Goal: Transaction & Acquisition: Purchase product/service

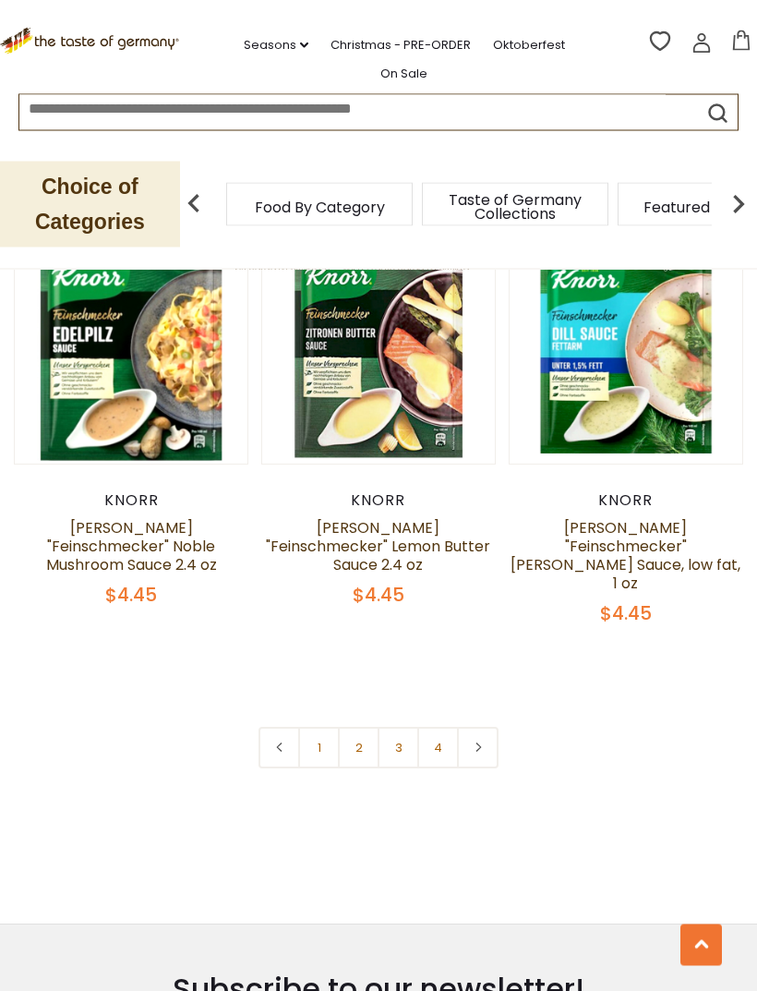
scroll to position [5053, 0]
click at [488, 727] on link at bounding box center [478, 748] width 42 height 42
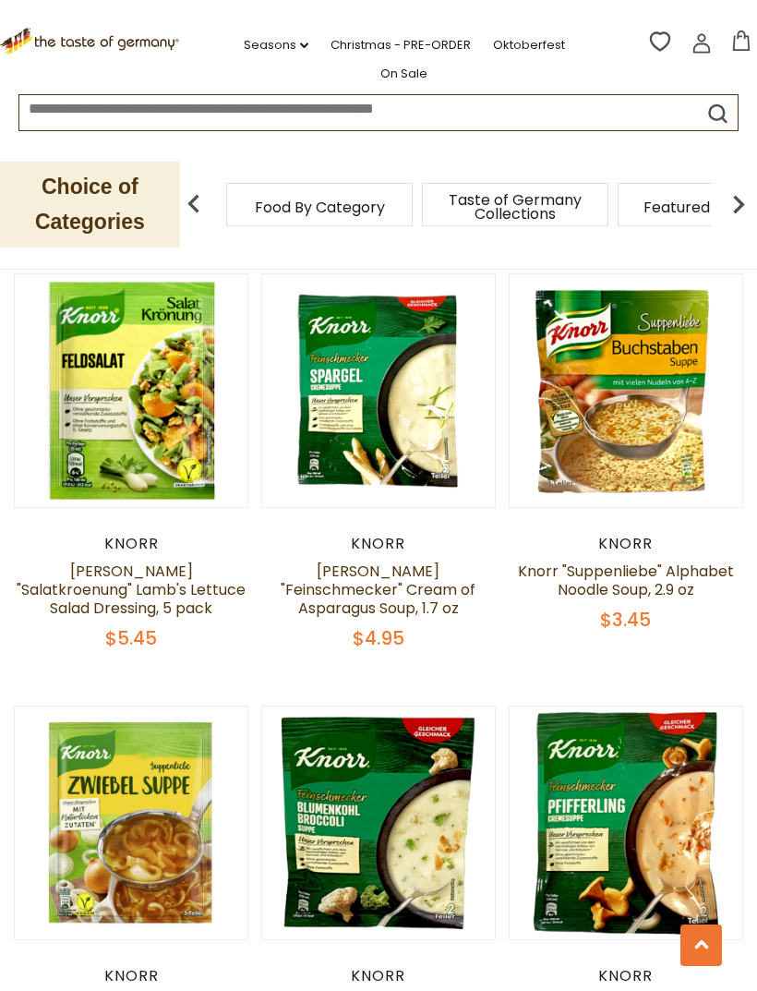
scroll to position [1937, 0]
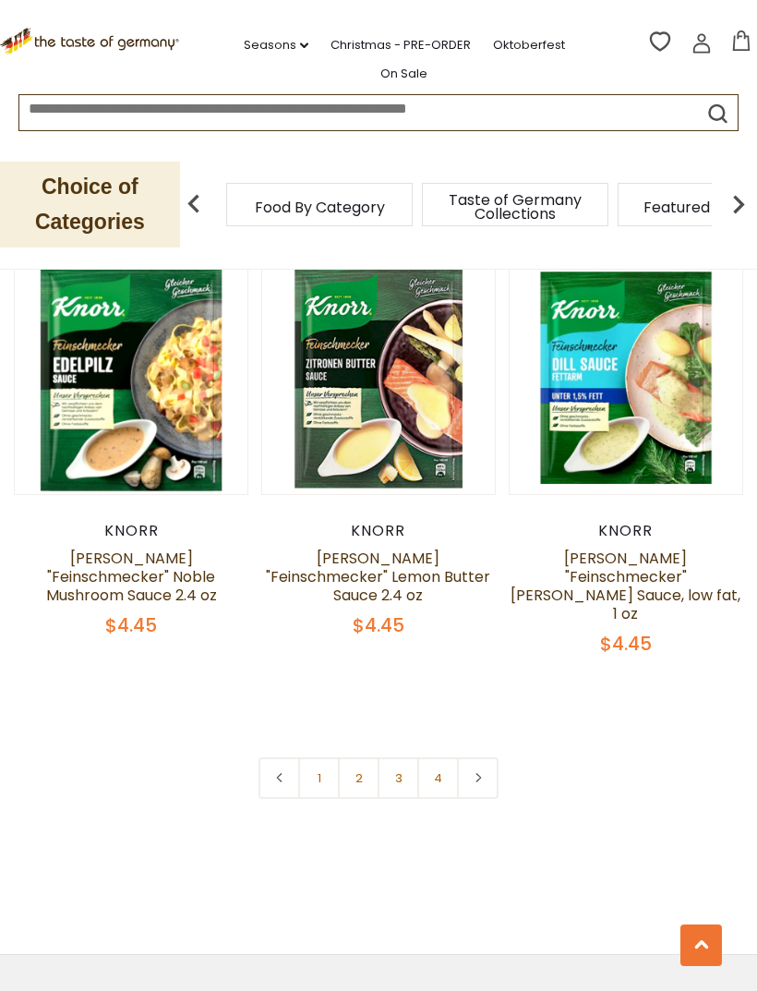
click at [494, 757] on link at bounding box center [478, 778] width 42 height 42
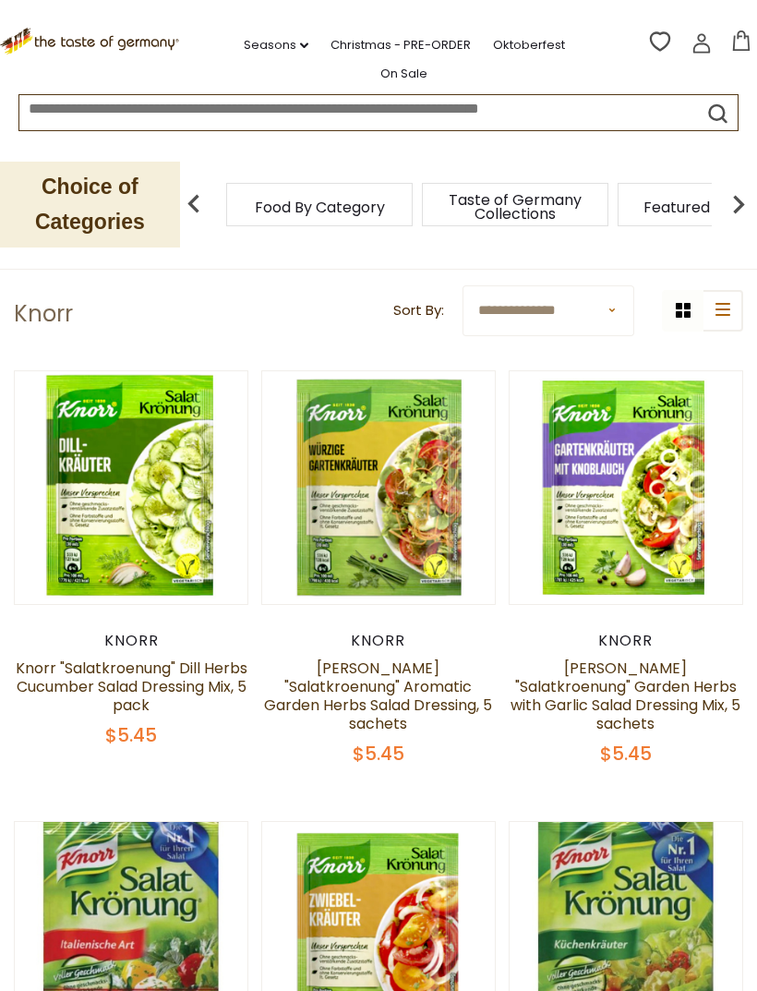
scroll to position [0, 0]
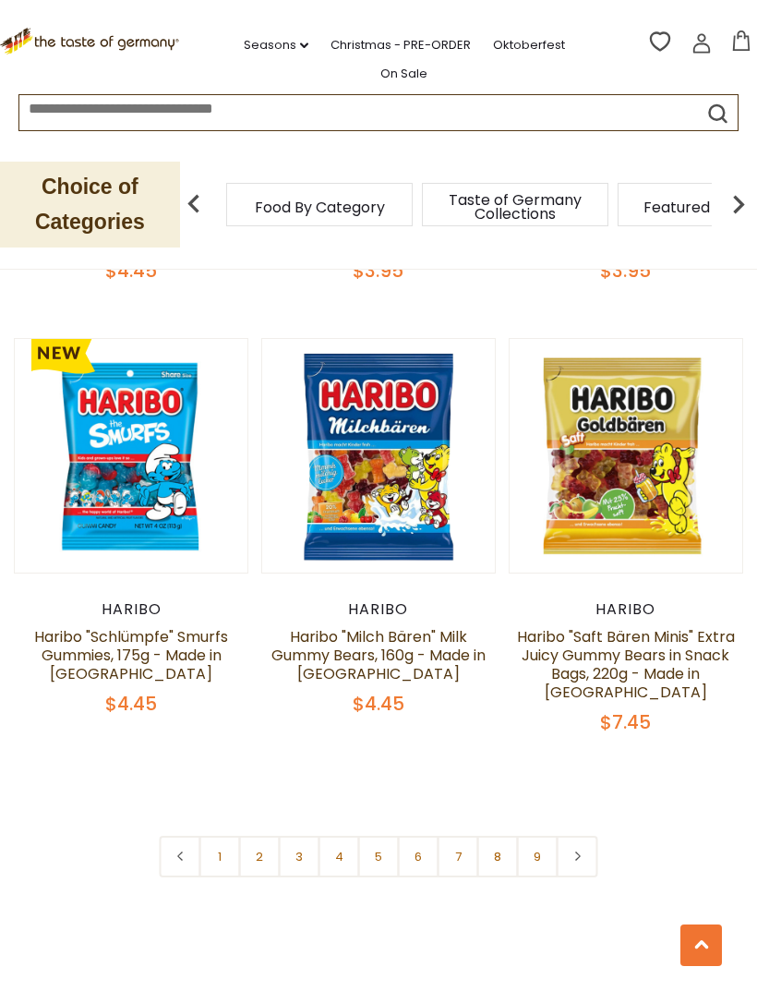
scroll to position [5125, 0]
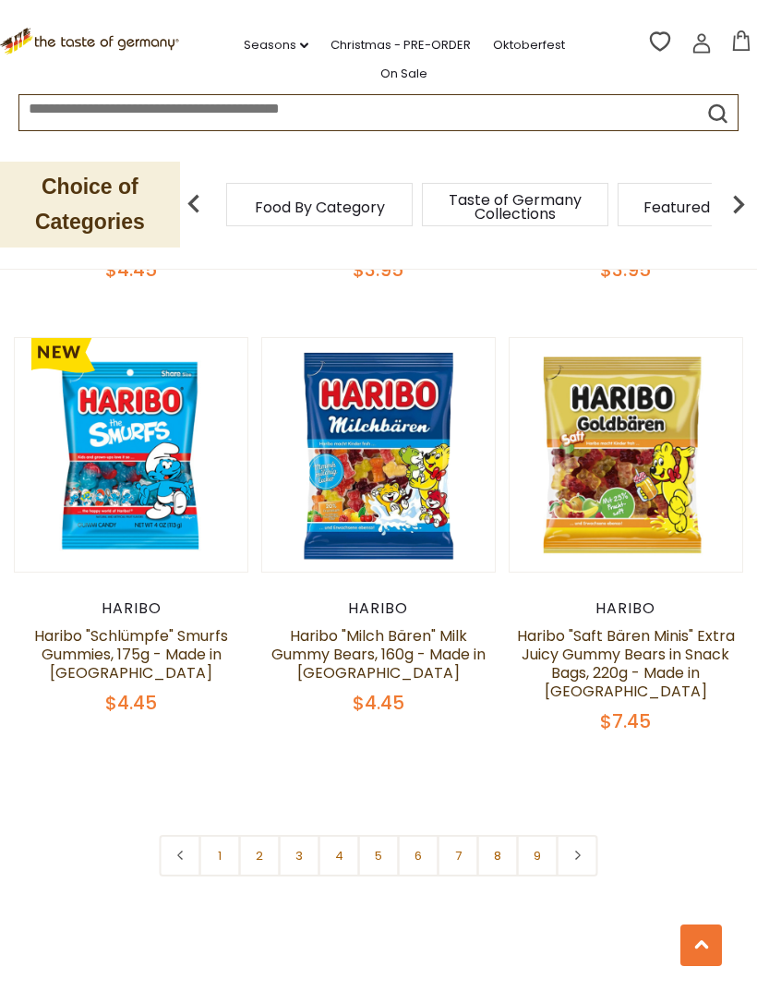
click at [575, 841] on link at bounding box center [578, 856] width 42 height 42
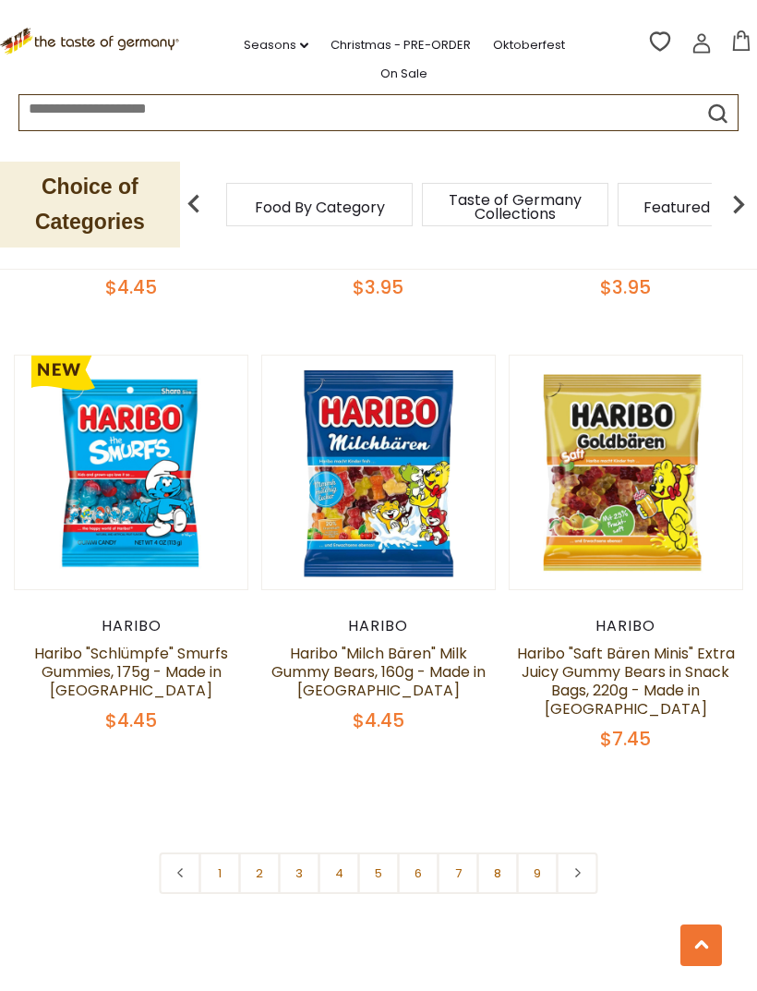
scroll to position [5106, 0]
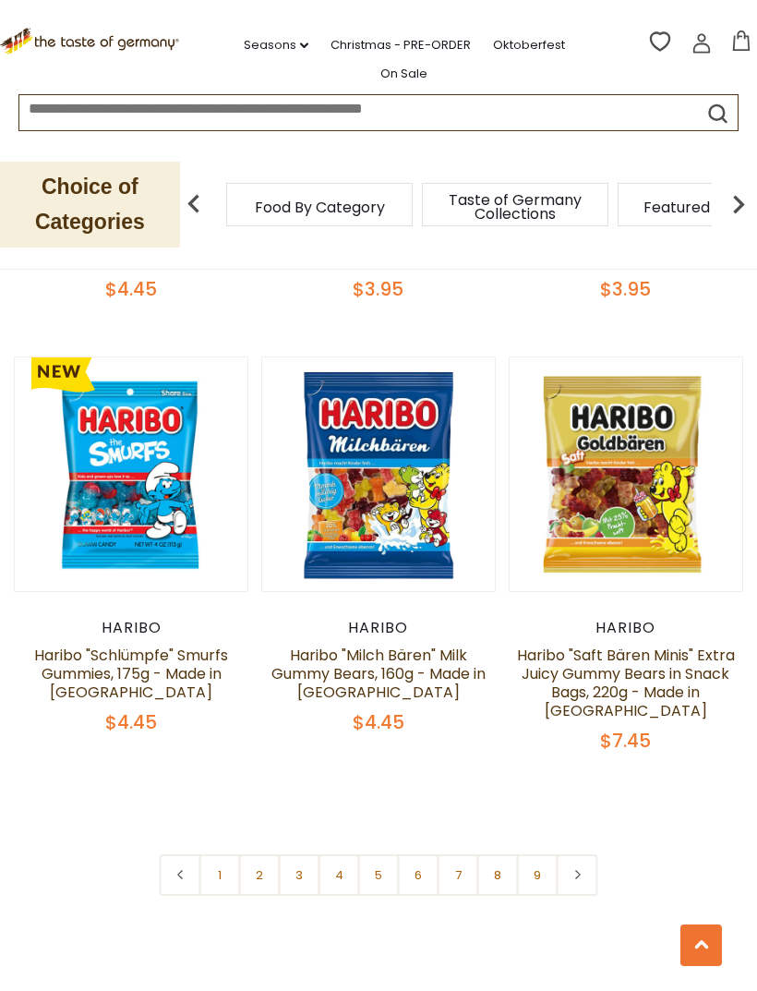
click at [584, 859] on link at bounding box center [578, 875] width 42 height 42
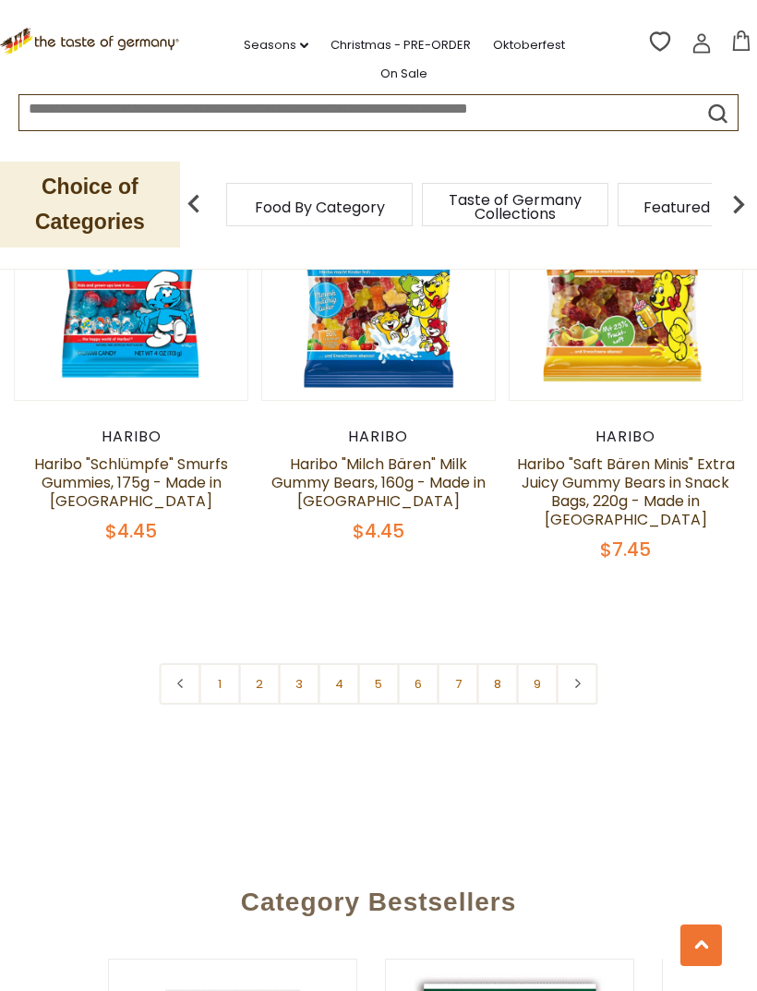
scroll to position [5298, 0]
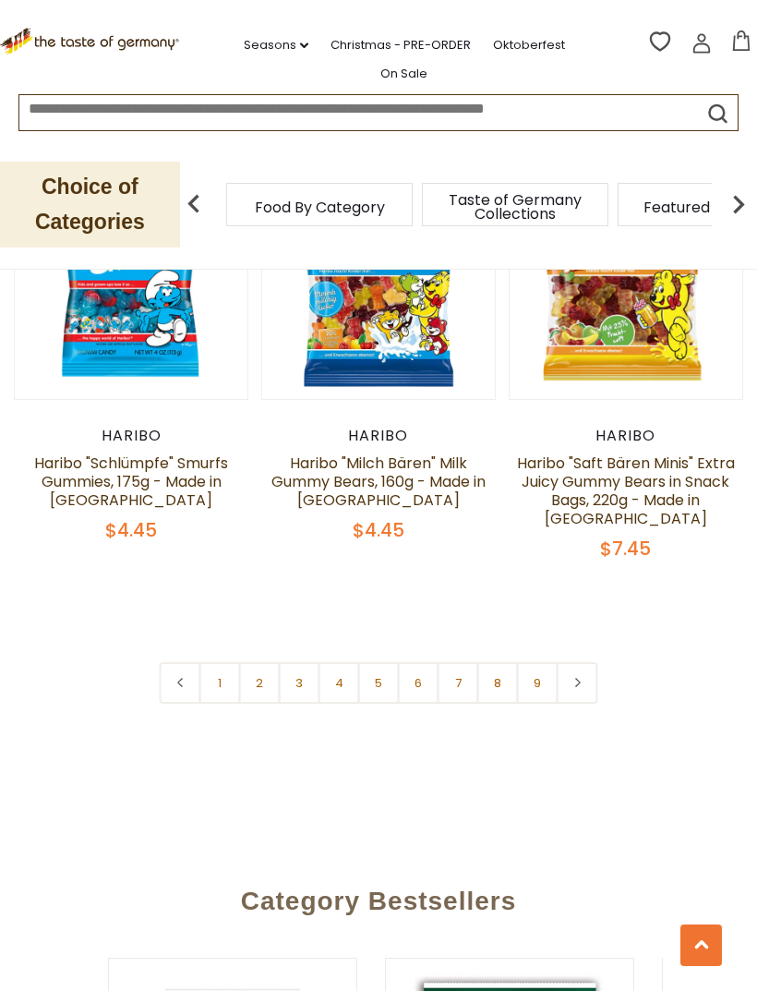
click at [591, 667] on link at bounding box center [578, 683] width 42 height 42
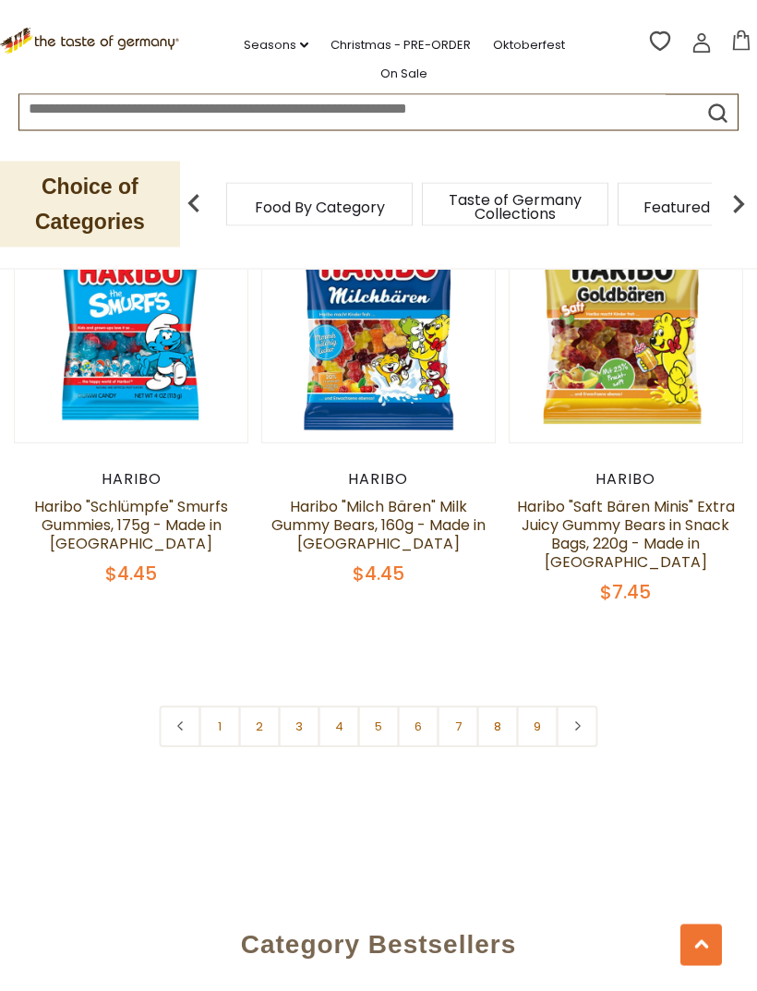
scroll to position [5253, 0]
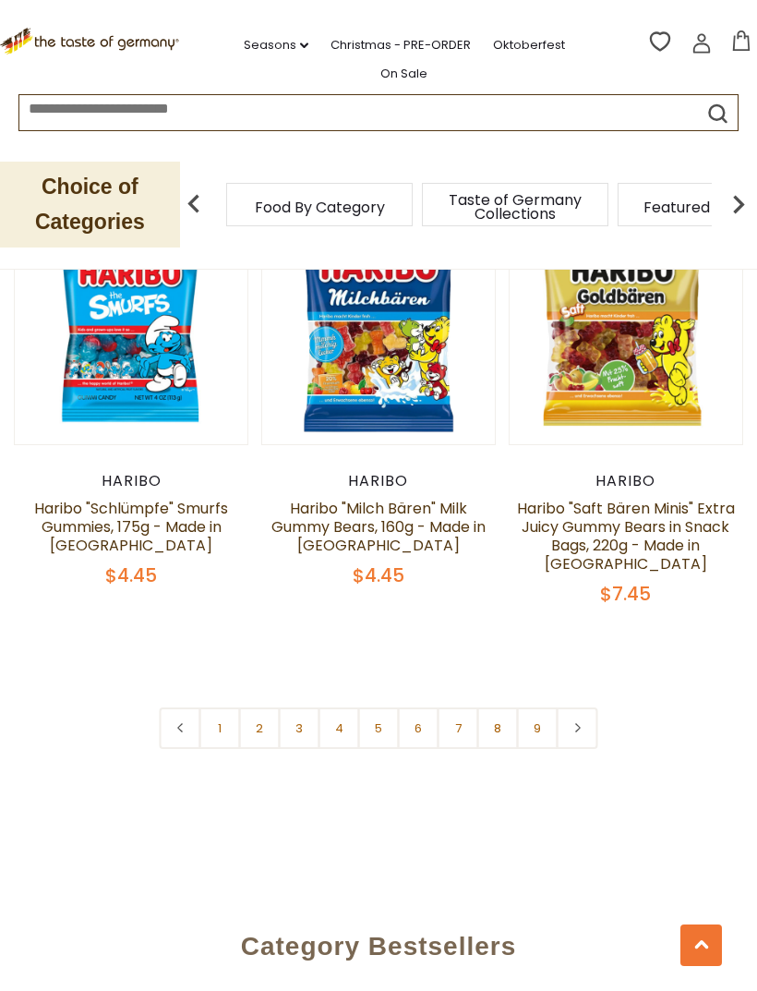
click at [579, 723] on icon at bounding box center [577, 727] width 11 height 9
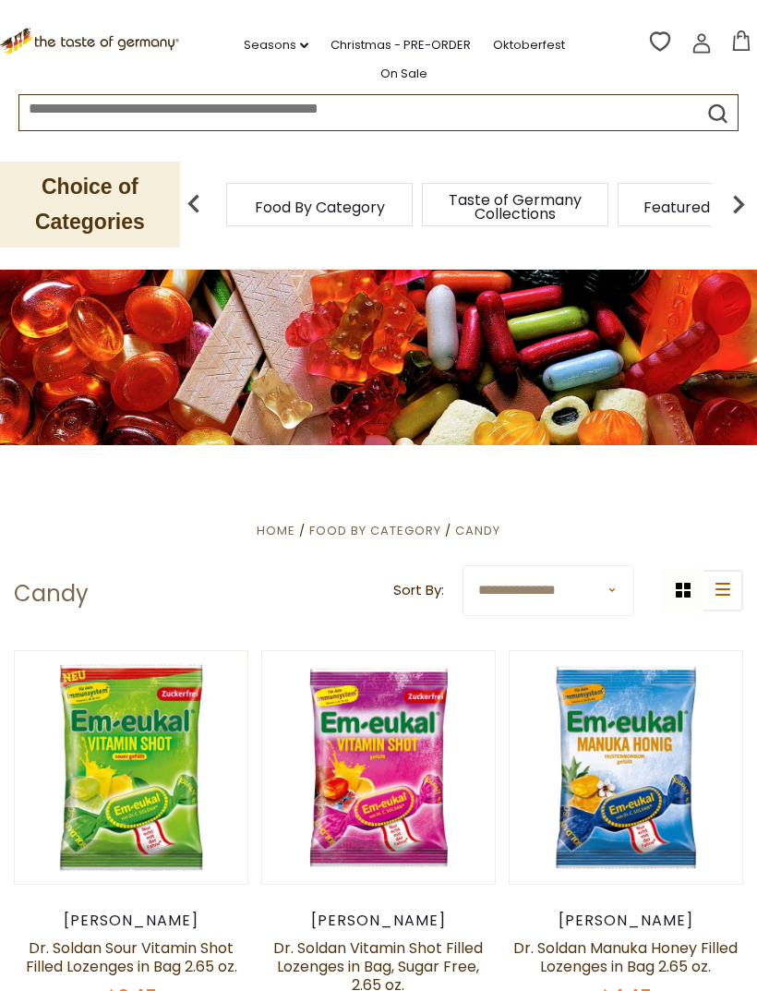
click at [619, 593] on select "**********" at bounding box center [549, 590] width 172 height 51
click at [613, 588] on select "**********" at bounding box center [549, 590] width 172 height 51
select select "*********"
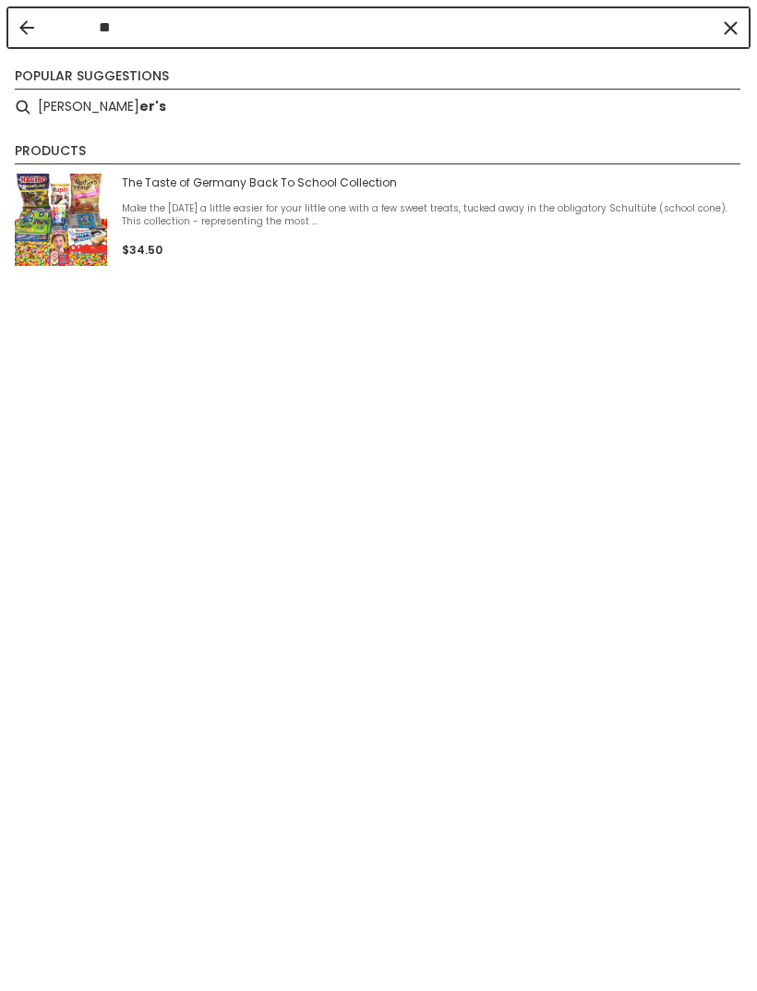
type input "*"
